Goal: Transaction & Acquisition: Book appointment/travel/reservation

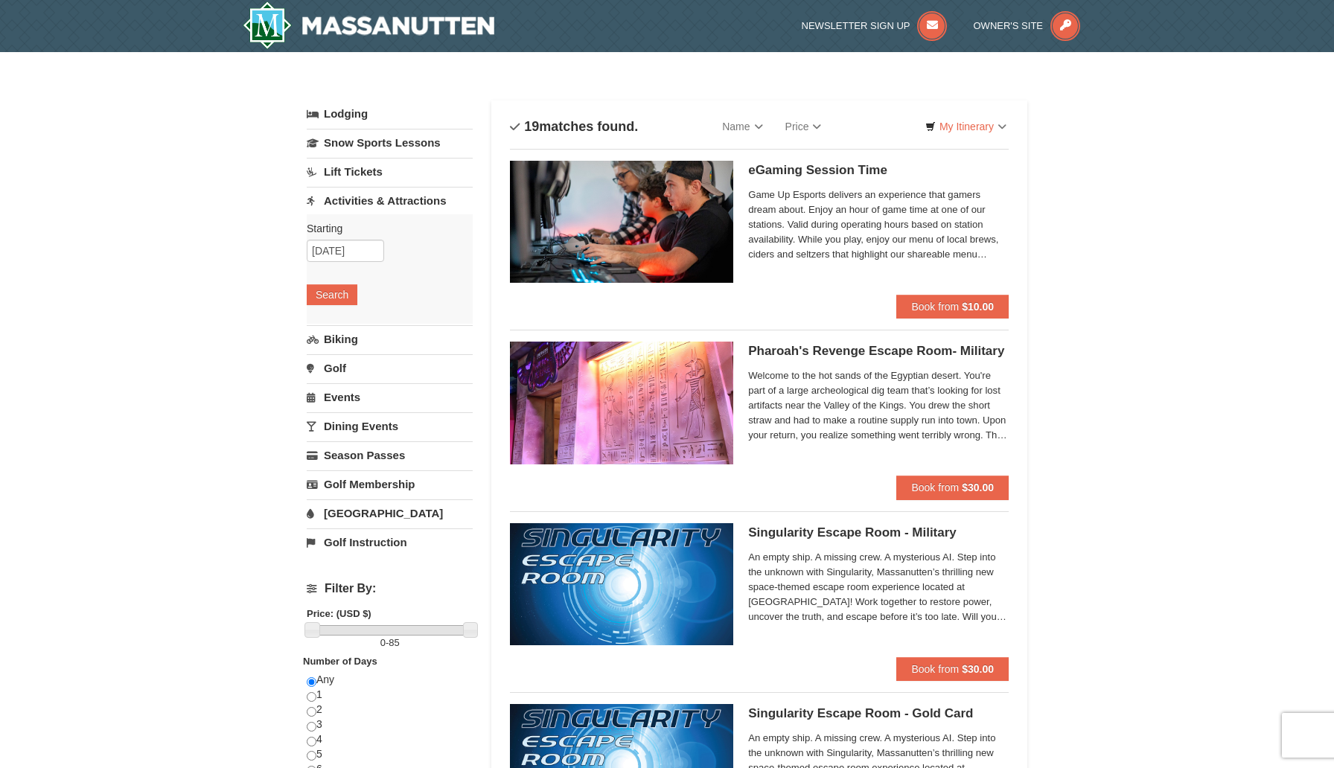
click at [371, 173] on link "Lift Tickets" at bounding box center [390, 172] width 166 height 28
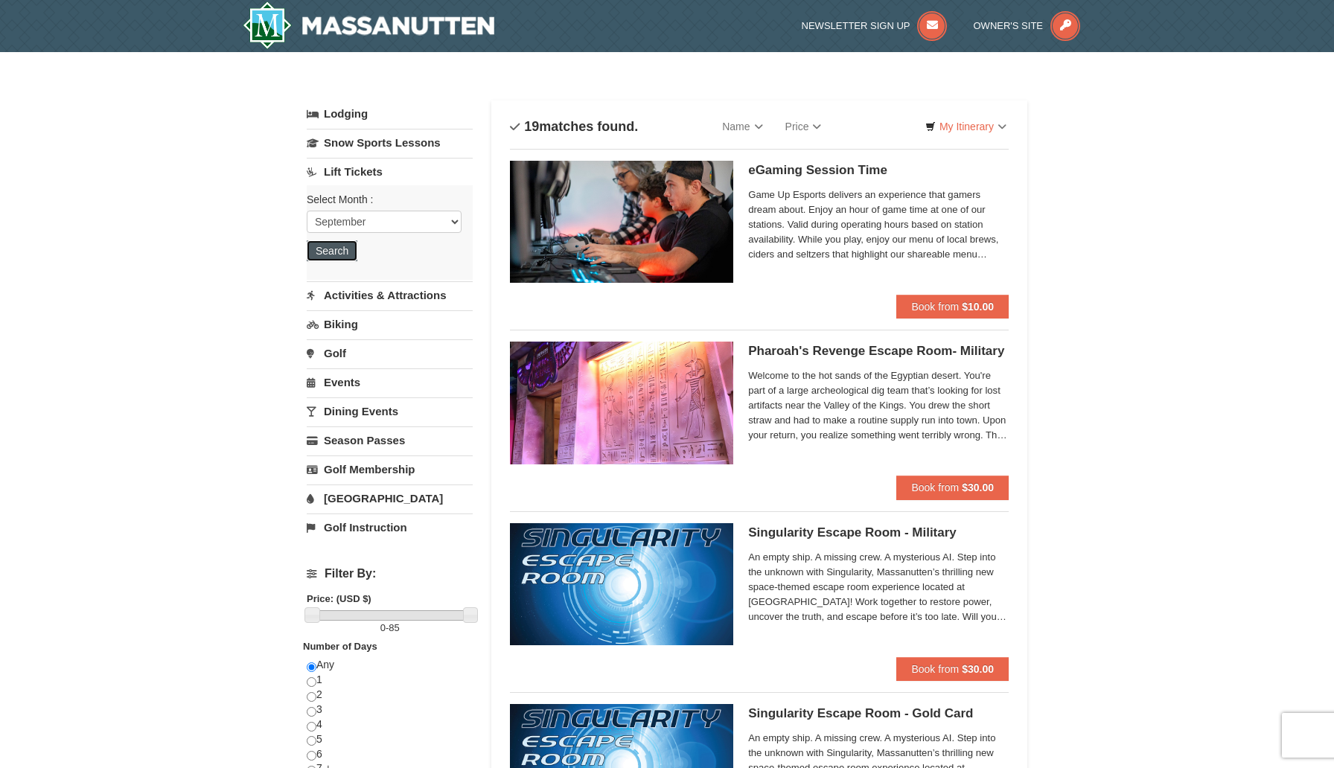
click at [338, 255] on button "Search" at bounding box center [332, 250] width 51 height 21
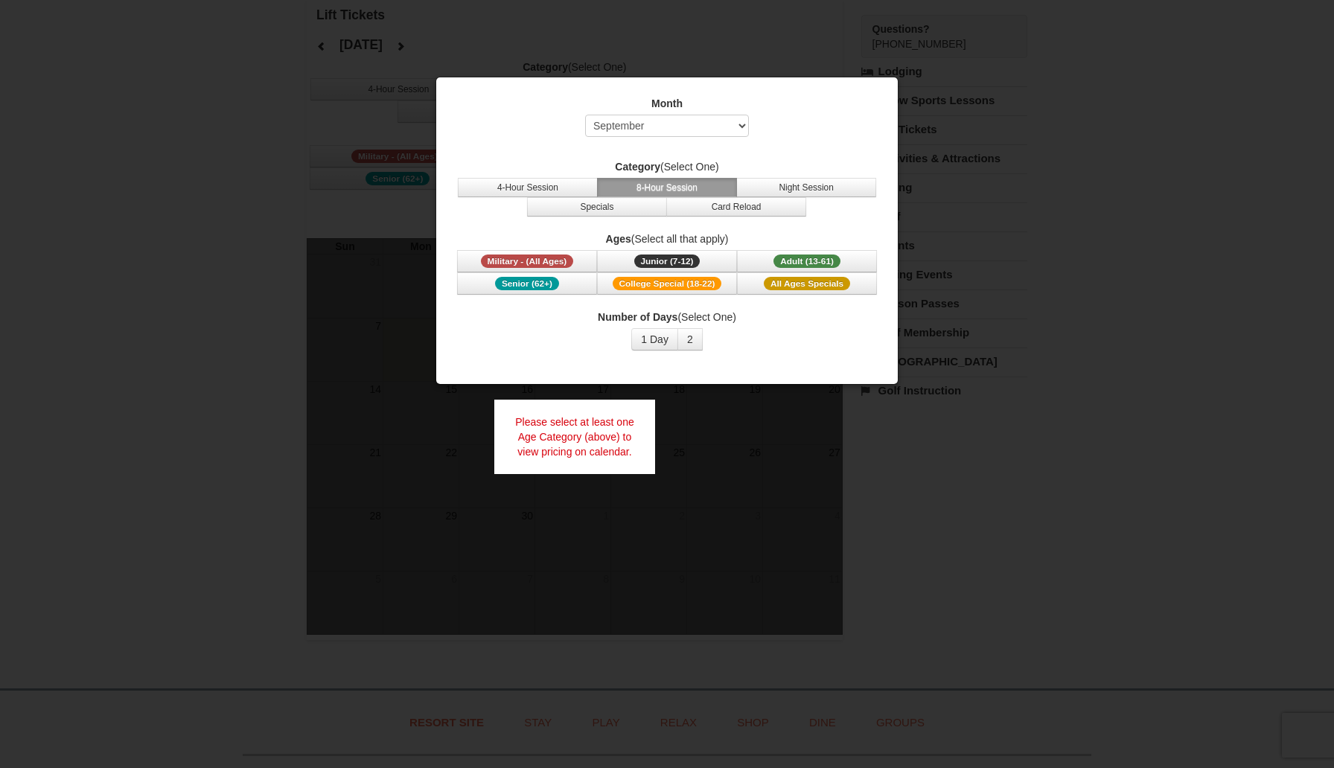
scroll to position [108, 0]
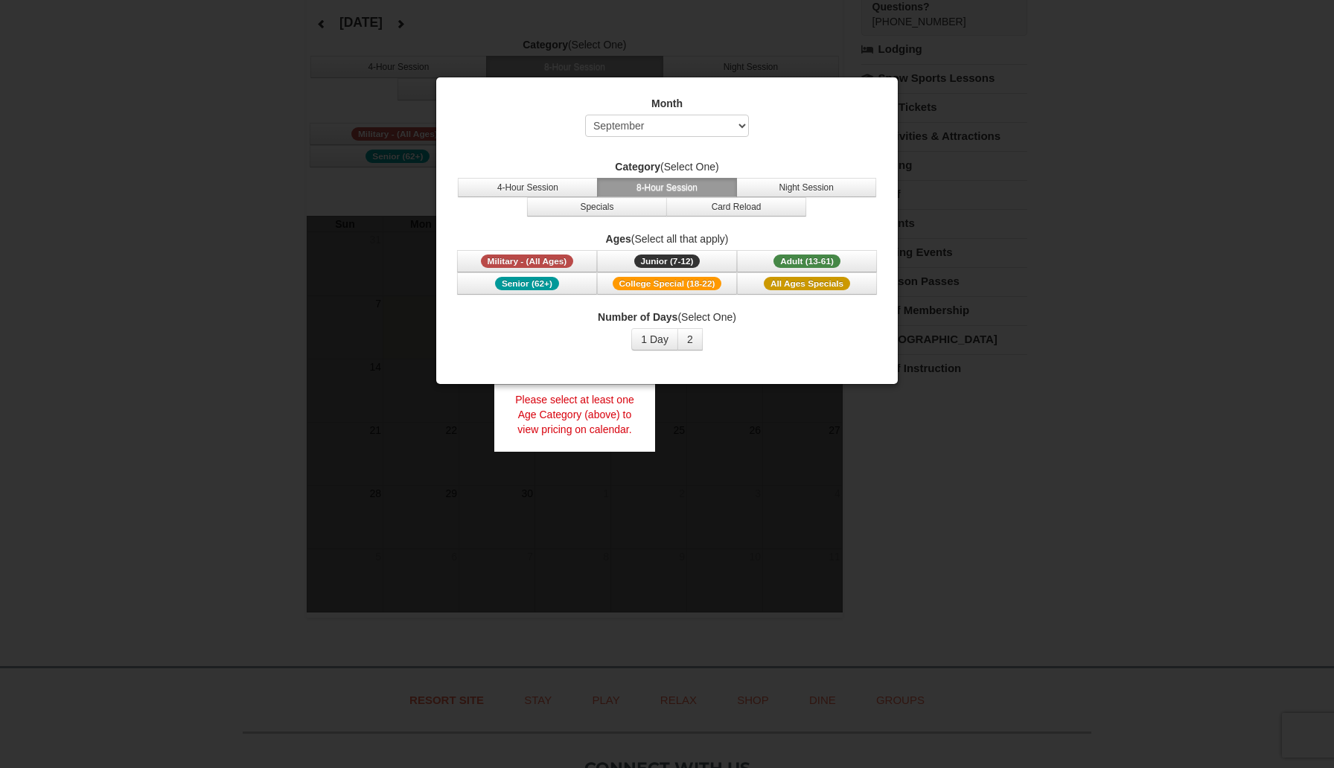
click at [1076, 176] on div at bounding box center [667, 384] width 1334 height 768
click at [804, 430] on div at bounding box center [667, 384] width 1334 height 768
click at [664, 338] on button "1 Day" at bounding box center [654, 339] width 47 height 22
click at [698, 430] on div at bounding box center [667, 384] width 1334 height 768
click at [703, 120] on select "Select September October November December January February March April May Jun…" at bounding box center [667, 126] width 164 height 22
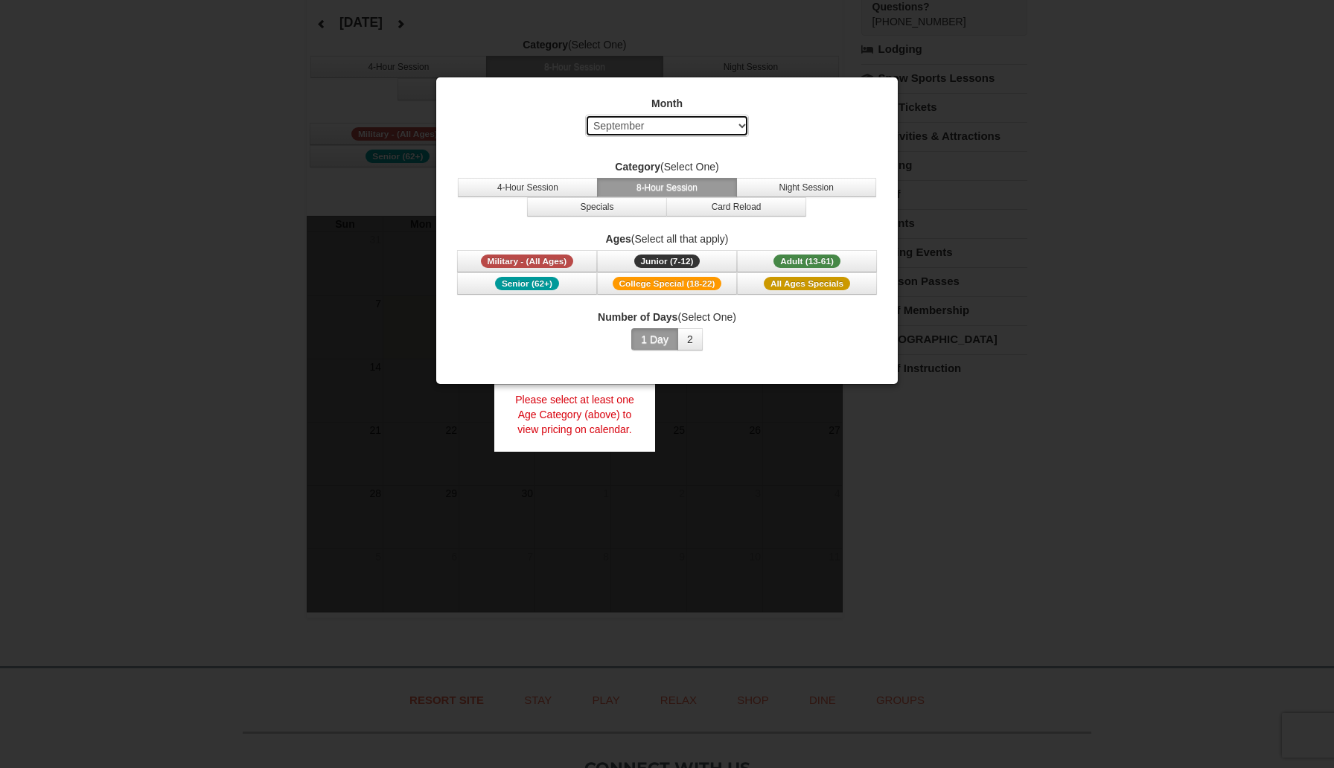
select select "10"
click at [585, 115] on select "Select September October November December January February March April May Jun…" at bounding box center [667, 126] width 164 height 22
click at [798, 250] on button "Adult (13-61) (13 - 61)" at bounding box center [807, 261] width 140 height 22
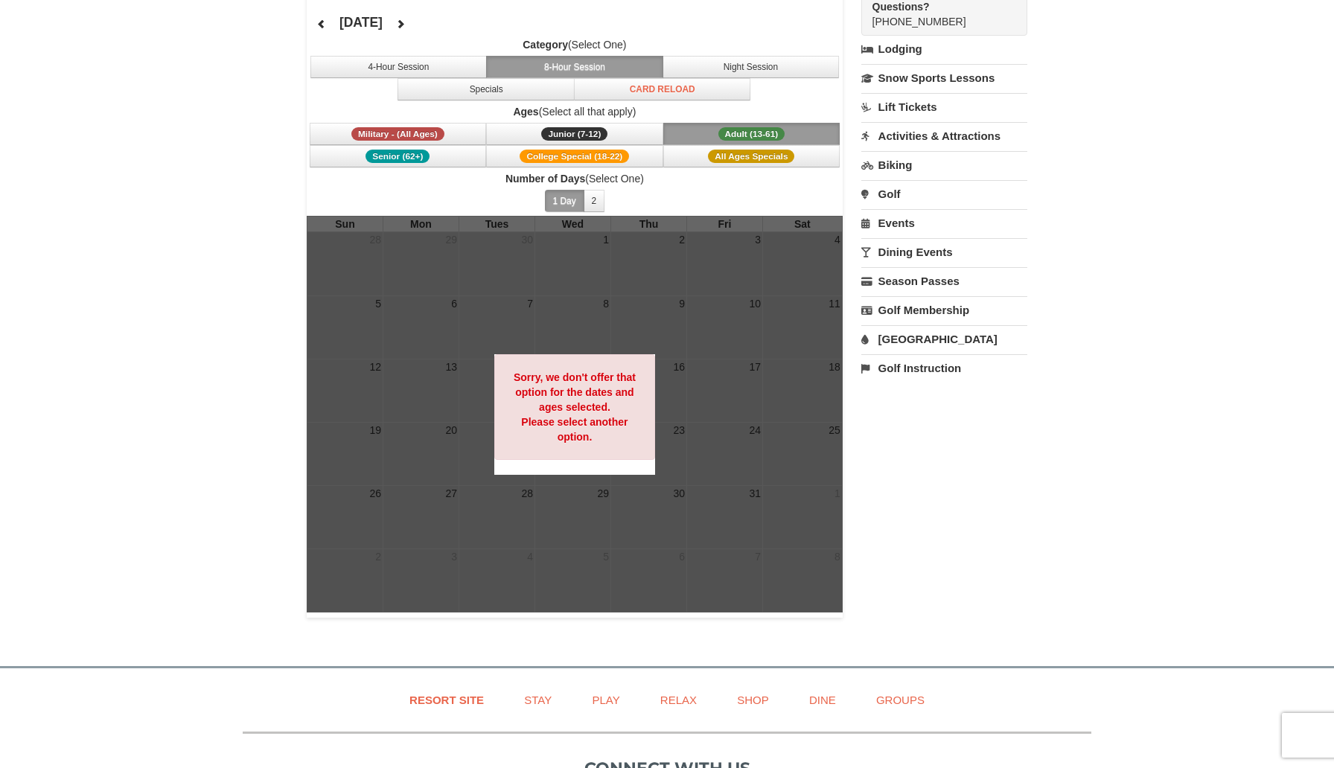
scroll to position [0, 0]
